Goal: Navigation & Orientation: Find specific page/section

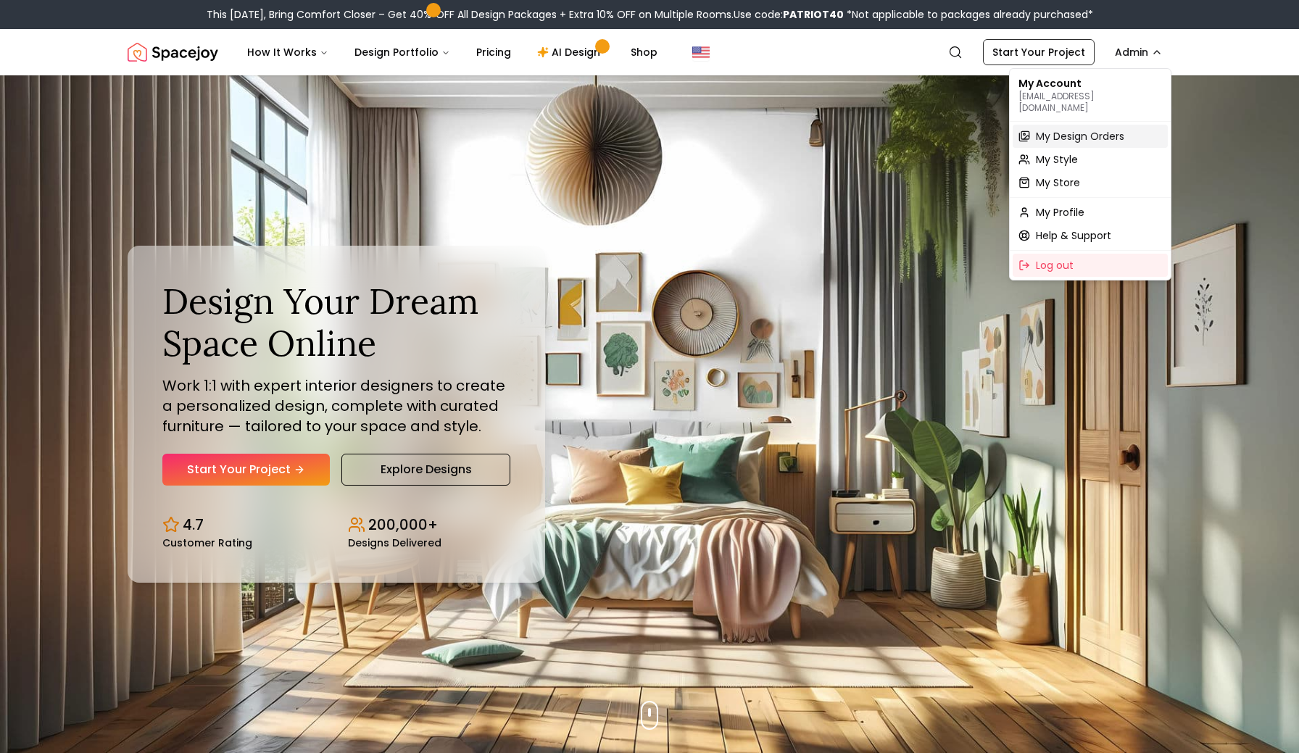
click at [1056, 129] on span "My Design Orders" at bounding box center [1080, 136] width 88 height 15
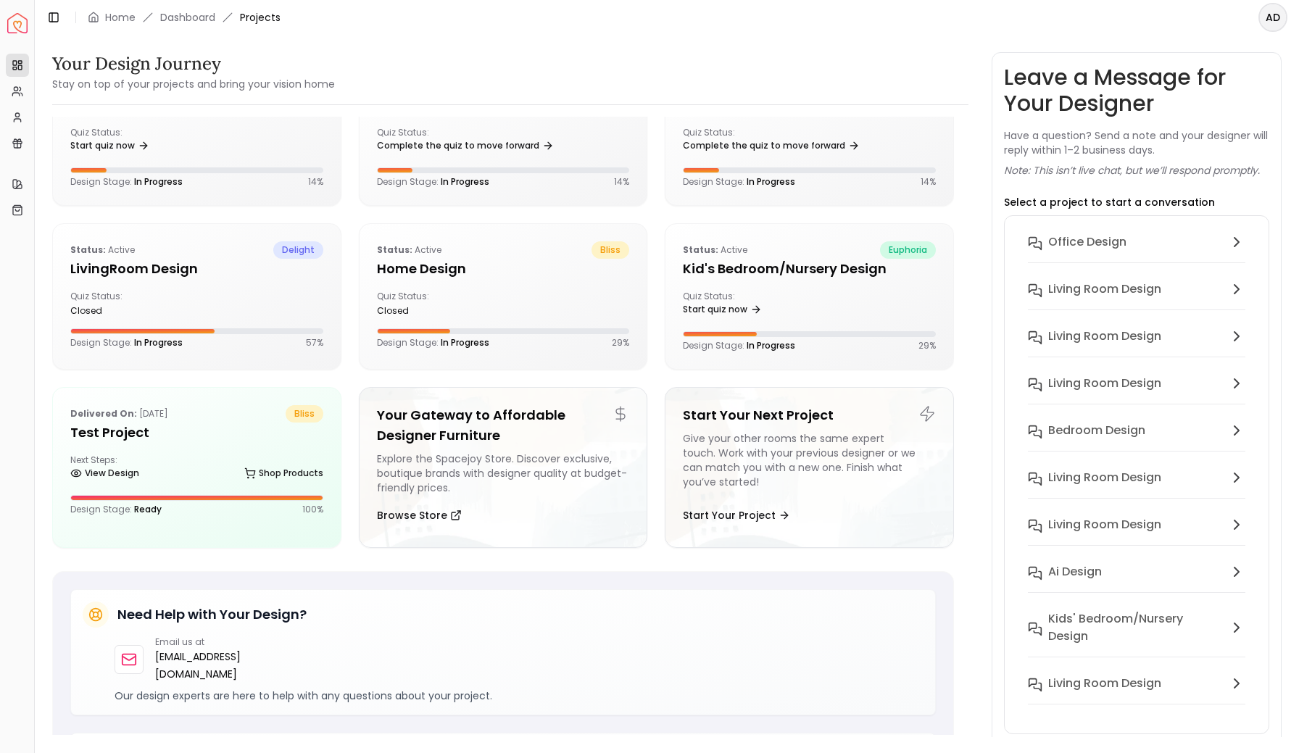
scroll to position [4633, 0]
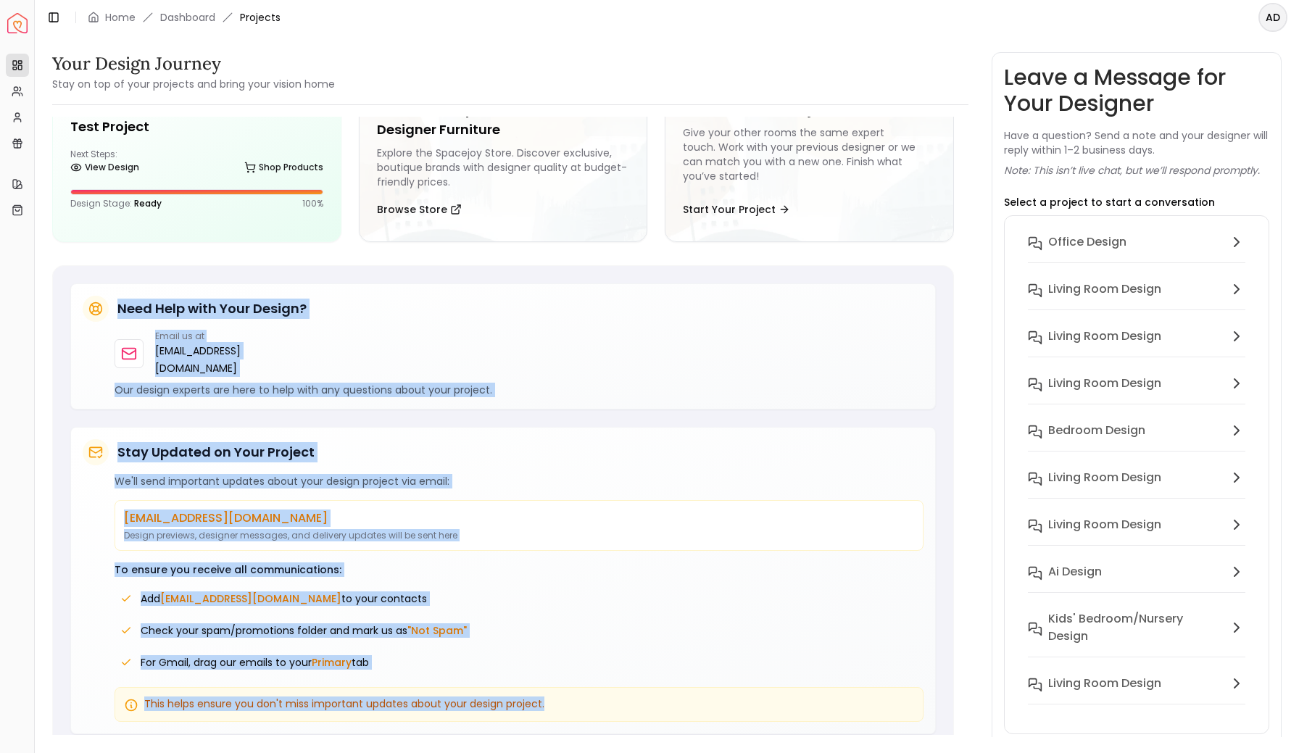
drag, startPoint x: 119, startPoint y: 307, endPoint x: 543, endPoint y: 695, distance: 574.3
click at [543, 695] on div "Need Help with Your Design? Email us at [EMAIL_ADDRESS][DOMAIN_NAME] Our design…" at bounding box center [503, 509] width 866 height 451
copy div "Need Help with Your Design? Email us at [EMAIL_ADDRESS][DOMAIN_NAME] Our design…"
click at [22, 24] on img "Spacejoy" at bounding box center [17, 23] width 20 height 20
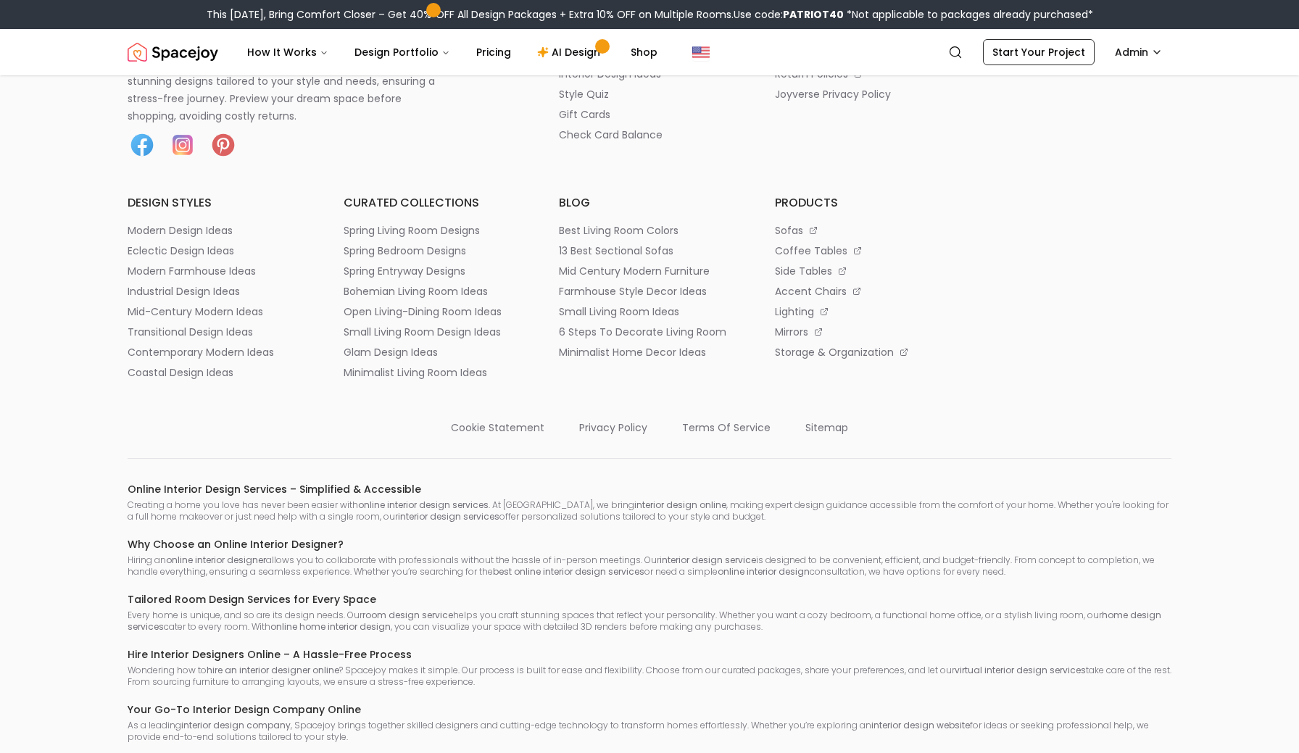
scroll to position [7946, 0]
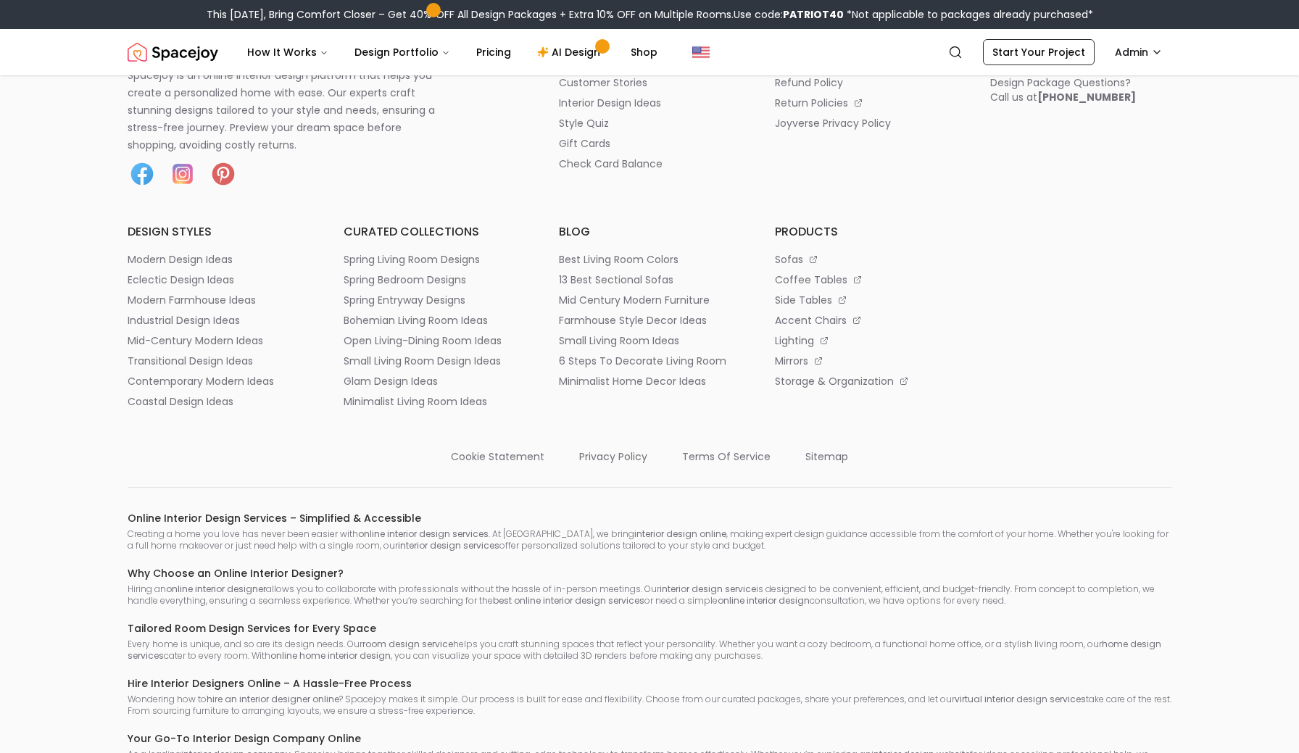
drag, startPoint x: 978, startPoint y: 268, endPoint x: 1137, endPoint y: 293, distance: 160.7
click at [1137, 293] on div "Spacejoy is an online interior design platform that helps you create a personal…" at bounding box center [650, 217] width 1044 height 383
copy div "Design Package Questions? Call us at +1 (904) 357-0956"
click at [955, 241] on h6 "products" at bounding box center [865, 231] width 181 height 17
click at [499, 464] on p "cookie statement" at bounding box center [498, 457] width 94 height 15
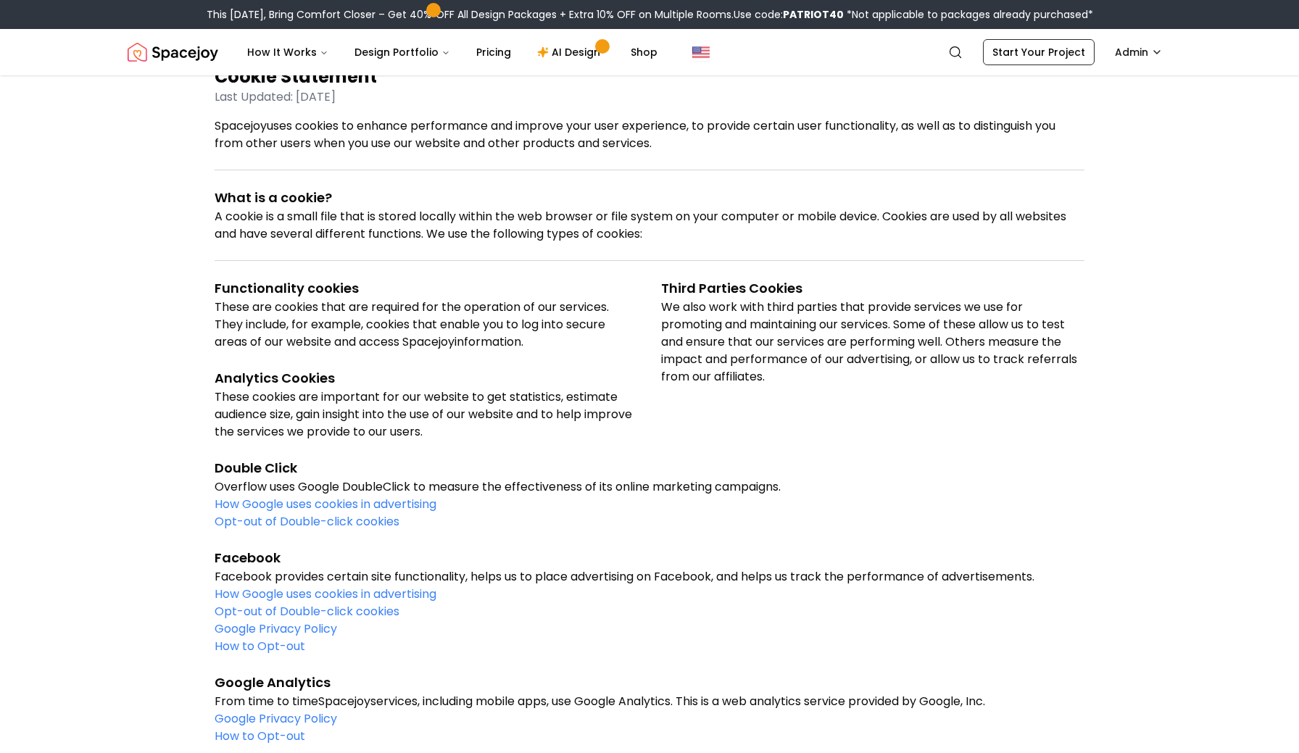
scroll to position [367, 0]
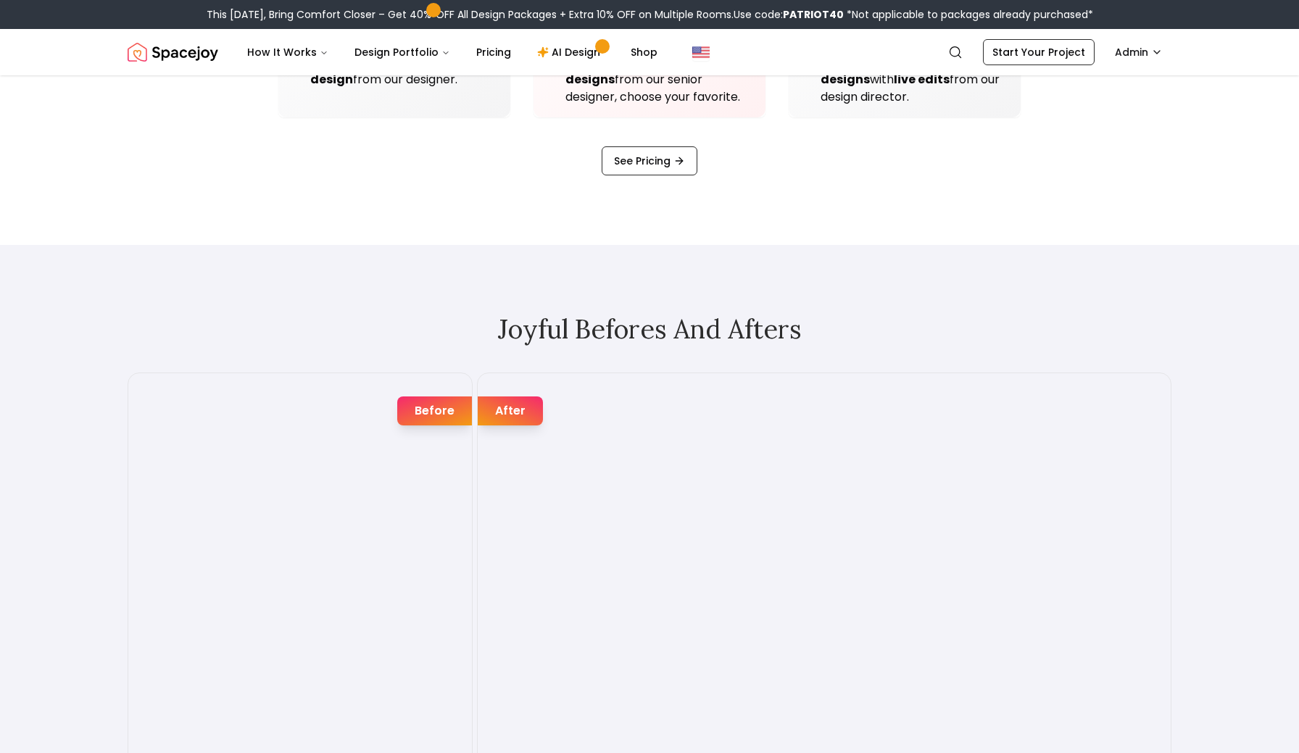
scroll to position [2209, 0]
